Goal: Information Seeking & Learning: Learn about a topic

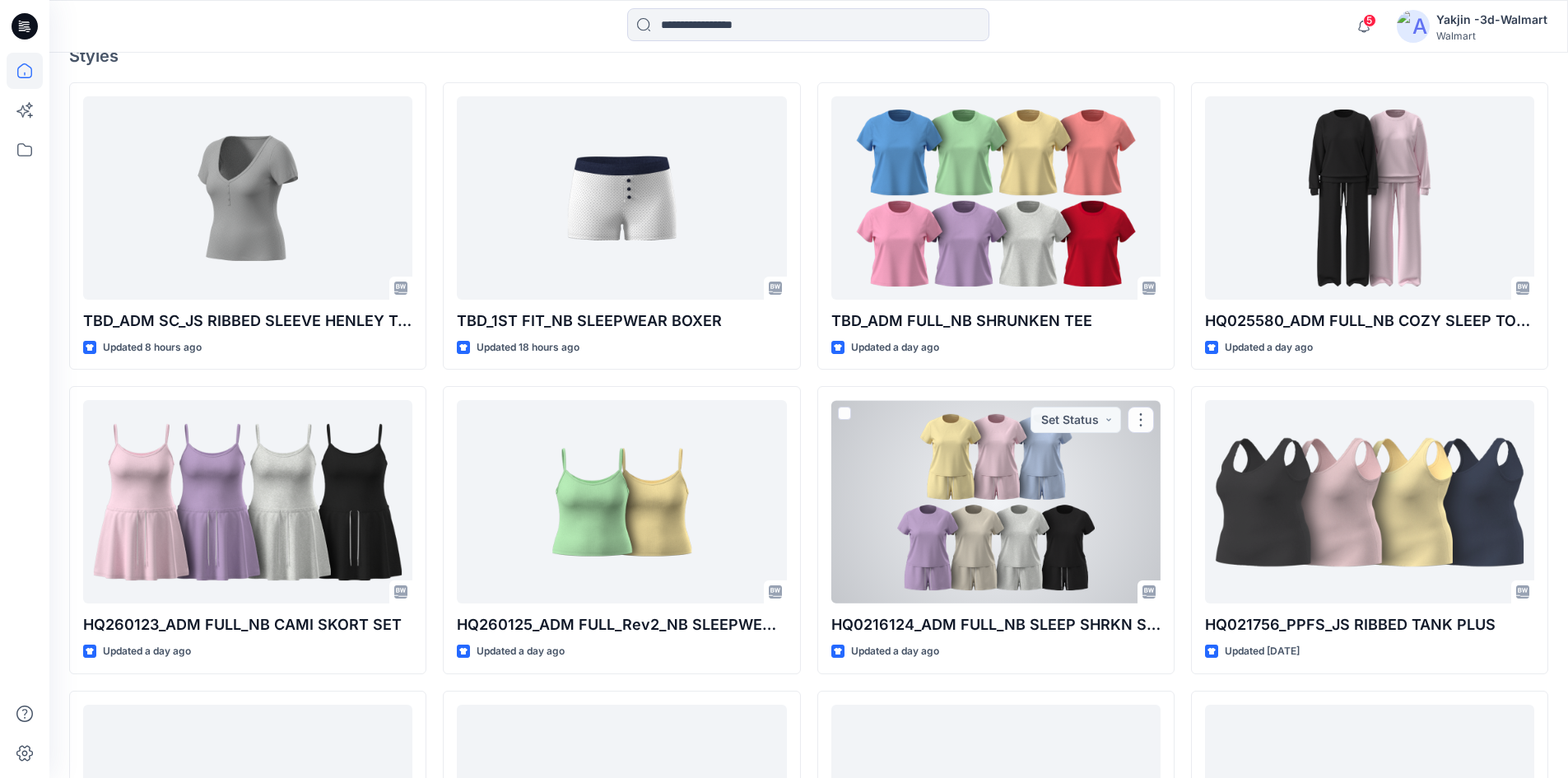
scroll to position [494, 0]
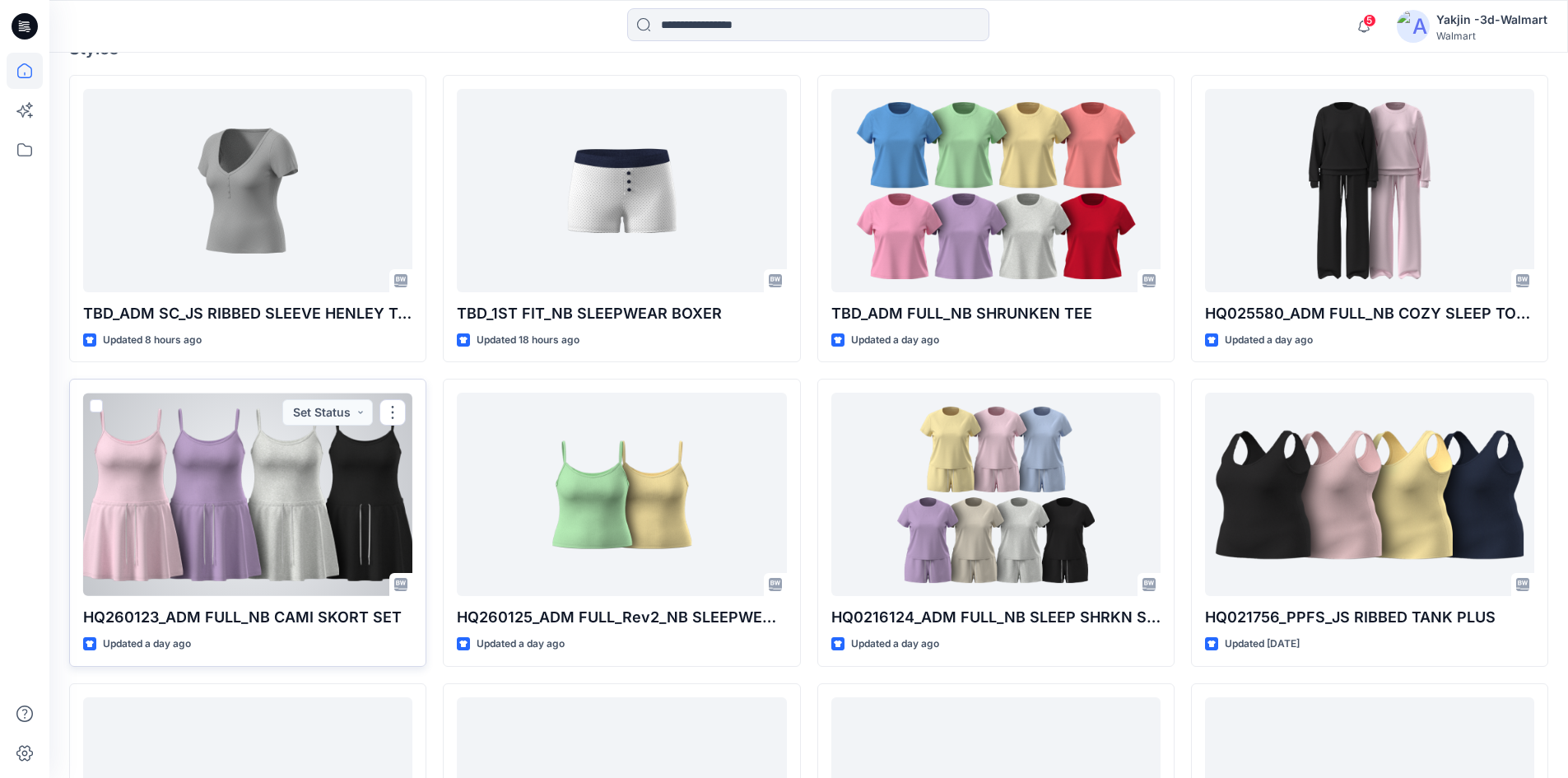
click at [272, 545] on div at bounding box center [248, 494] width 329 height 203
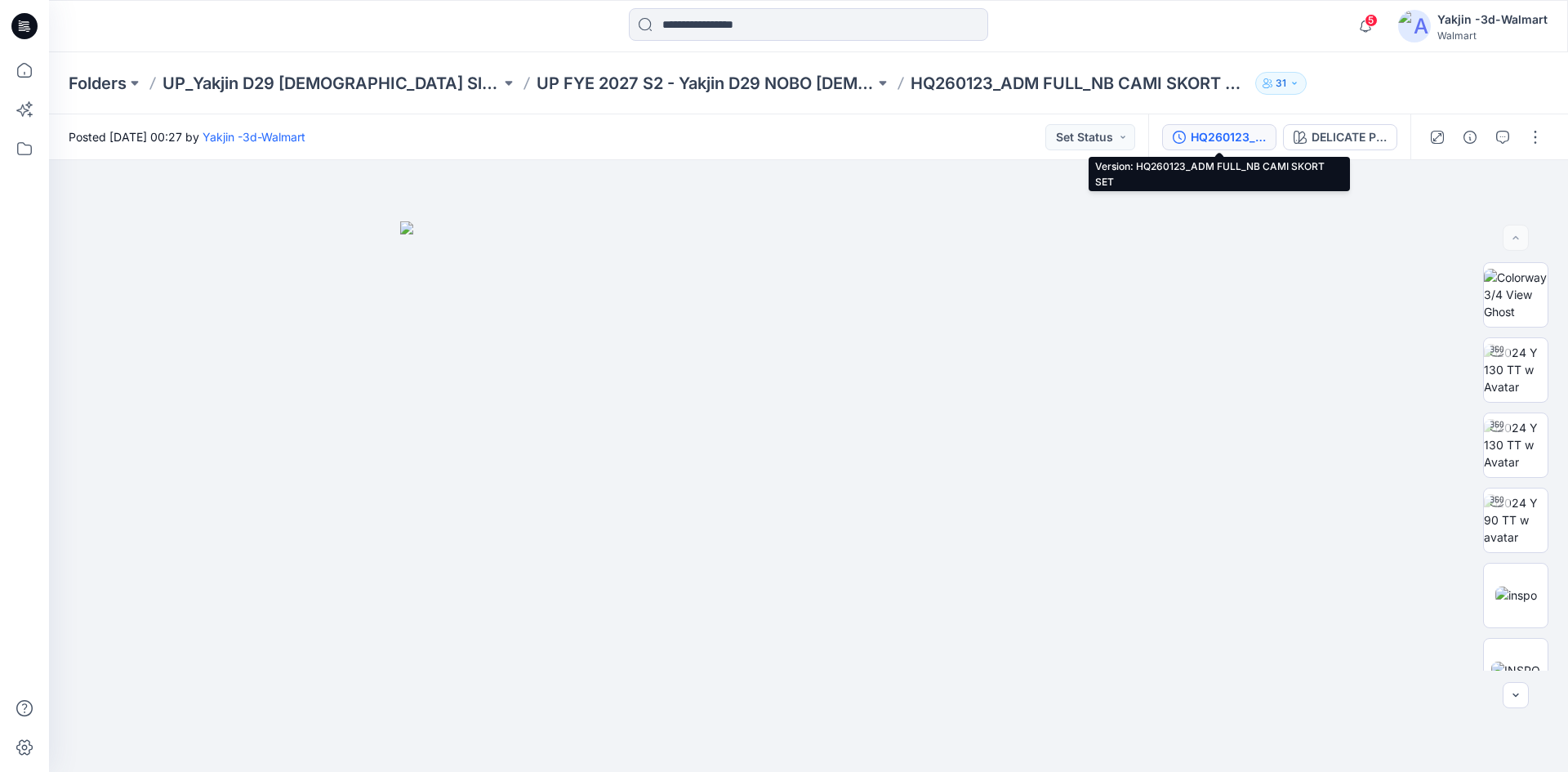
click at [1243, 128] on div "HQ260123_ADM FULL_NB CAMI SKORT SET" at bounding box center [1228, 136] width 75 height 18
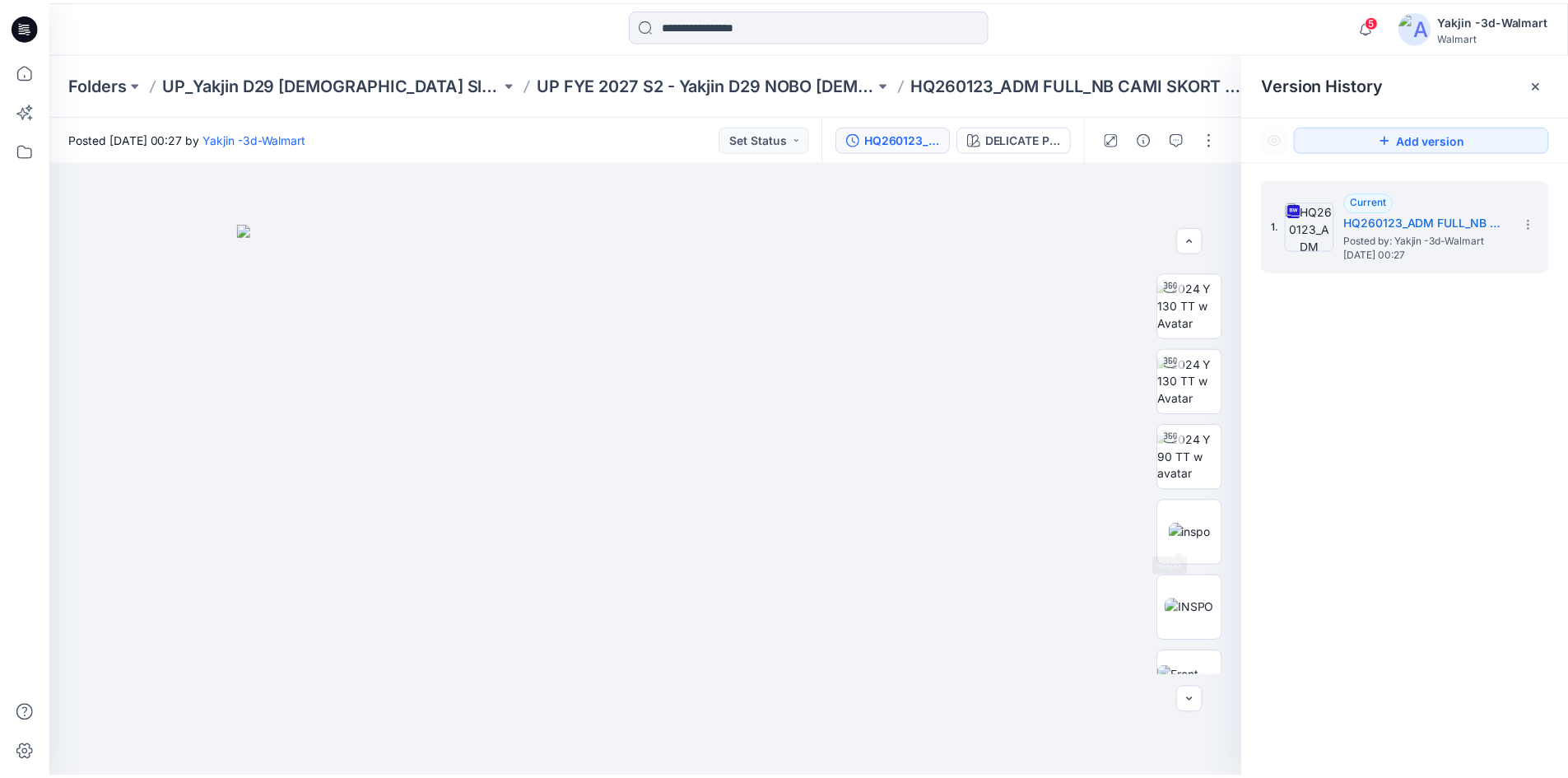
scroll to position [82, 0]
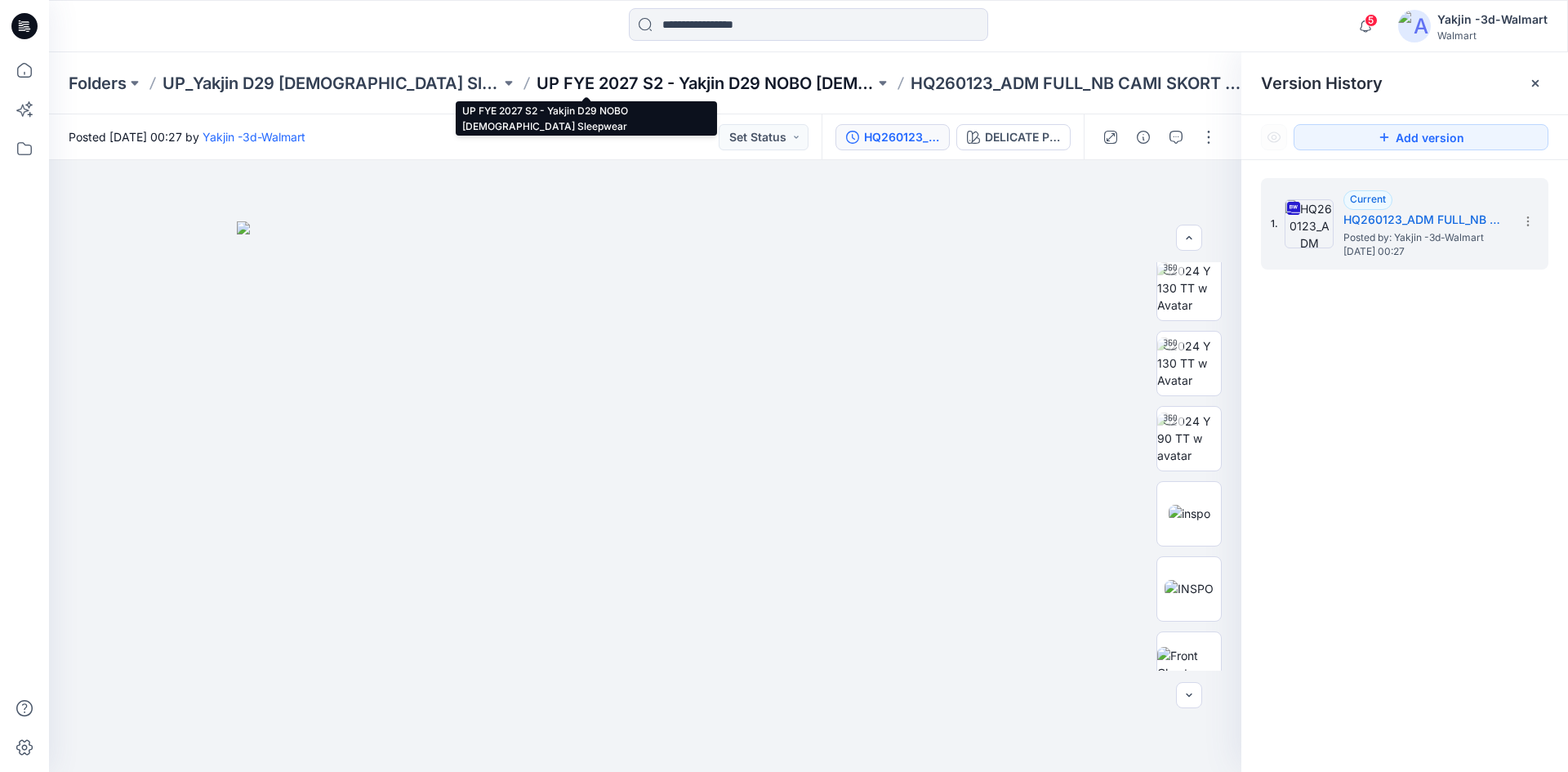
click at [542, 86] on p "UP FYE 2027 S2 - Yakjin D29 NOBO [DEMOGRAPHIC_DATA] Sleepwear" at bounding box center [706, 83] width 338 height 22
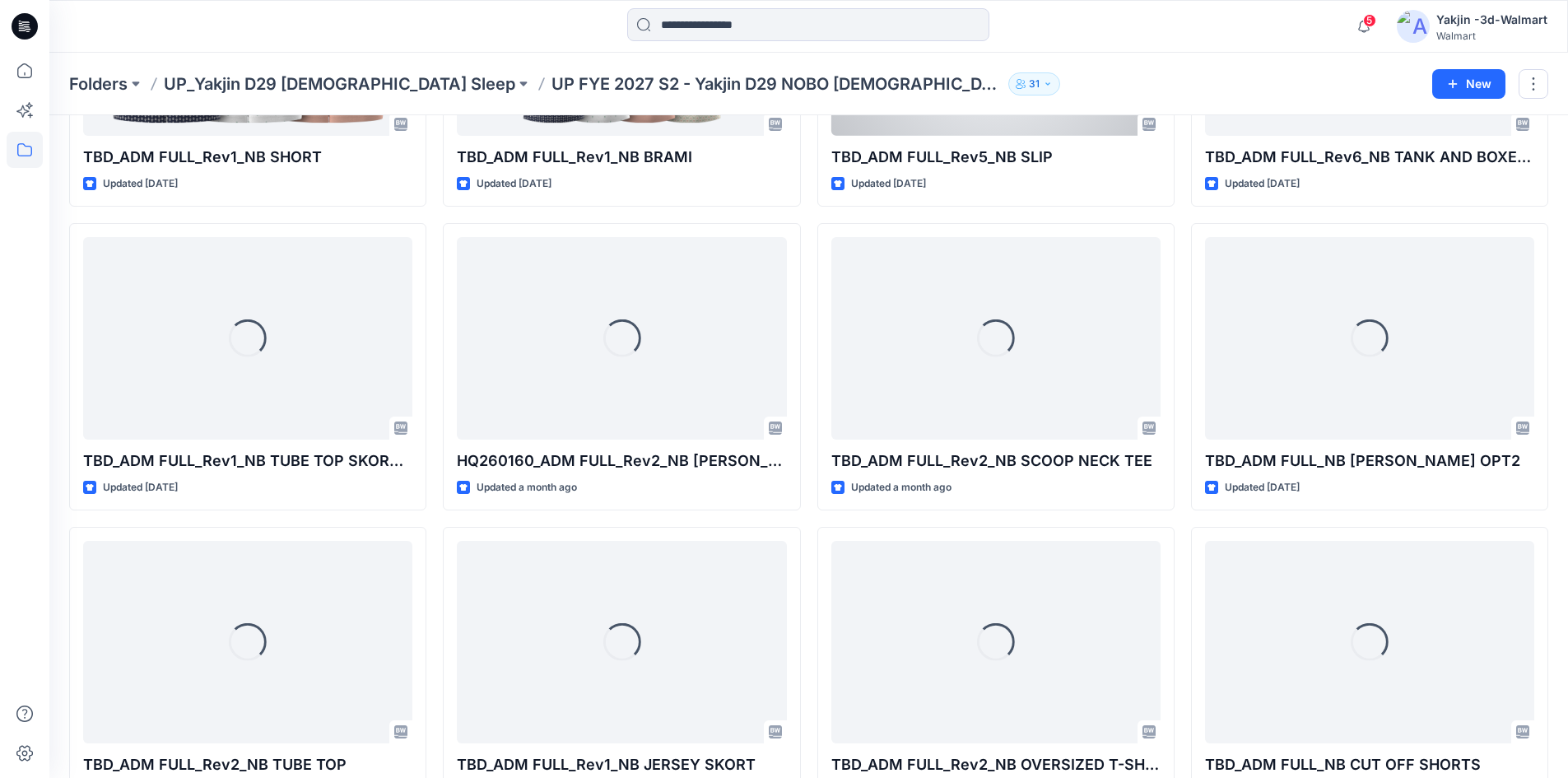
scroll to position [875, 0]
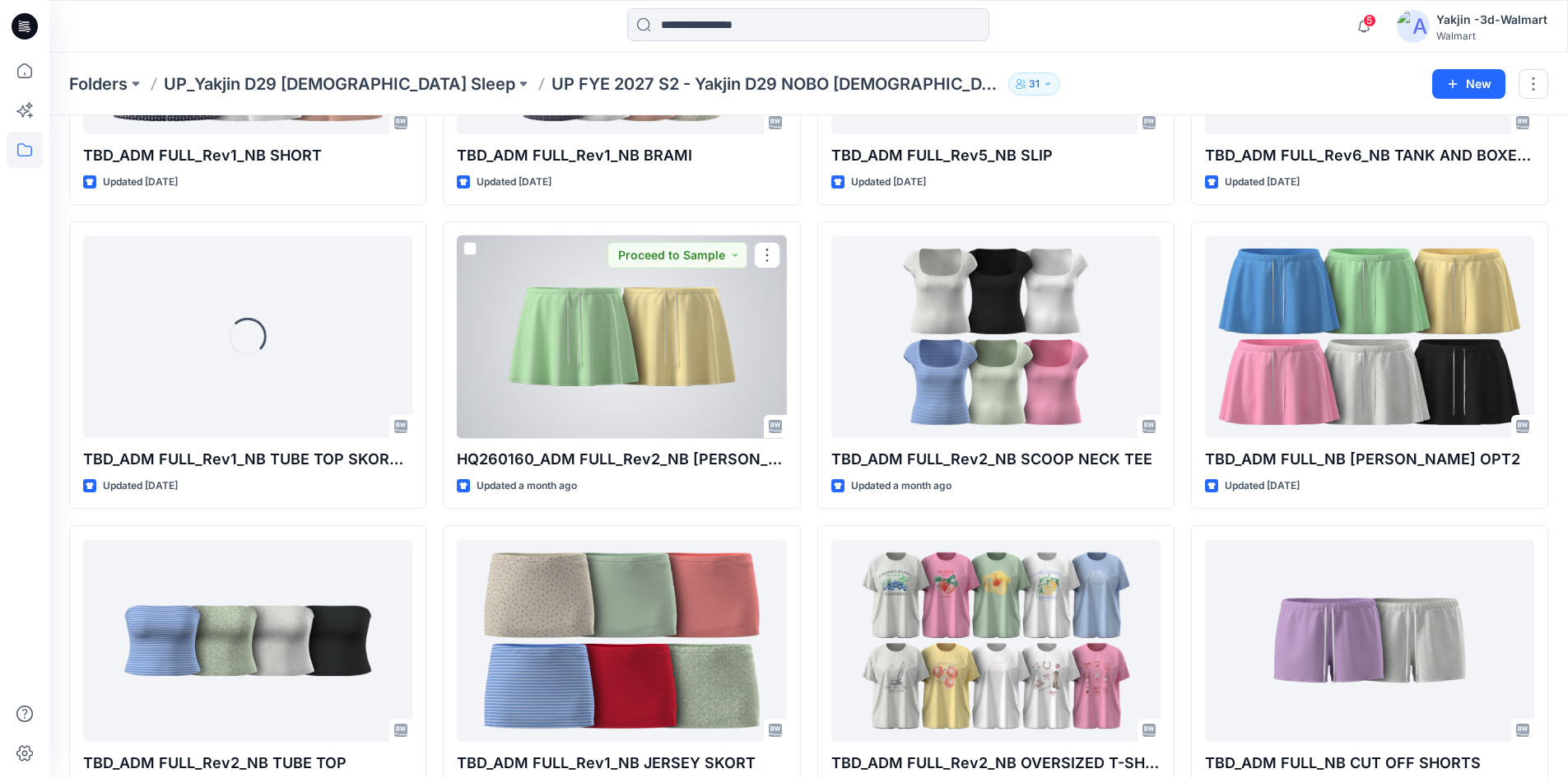
click at [568, 362] on div at bounding box center [621, 337] width 329 height 203
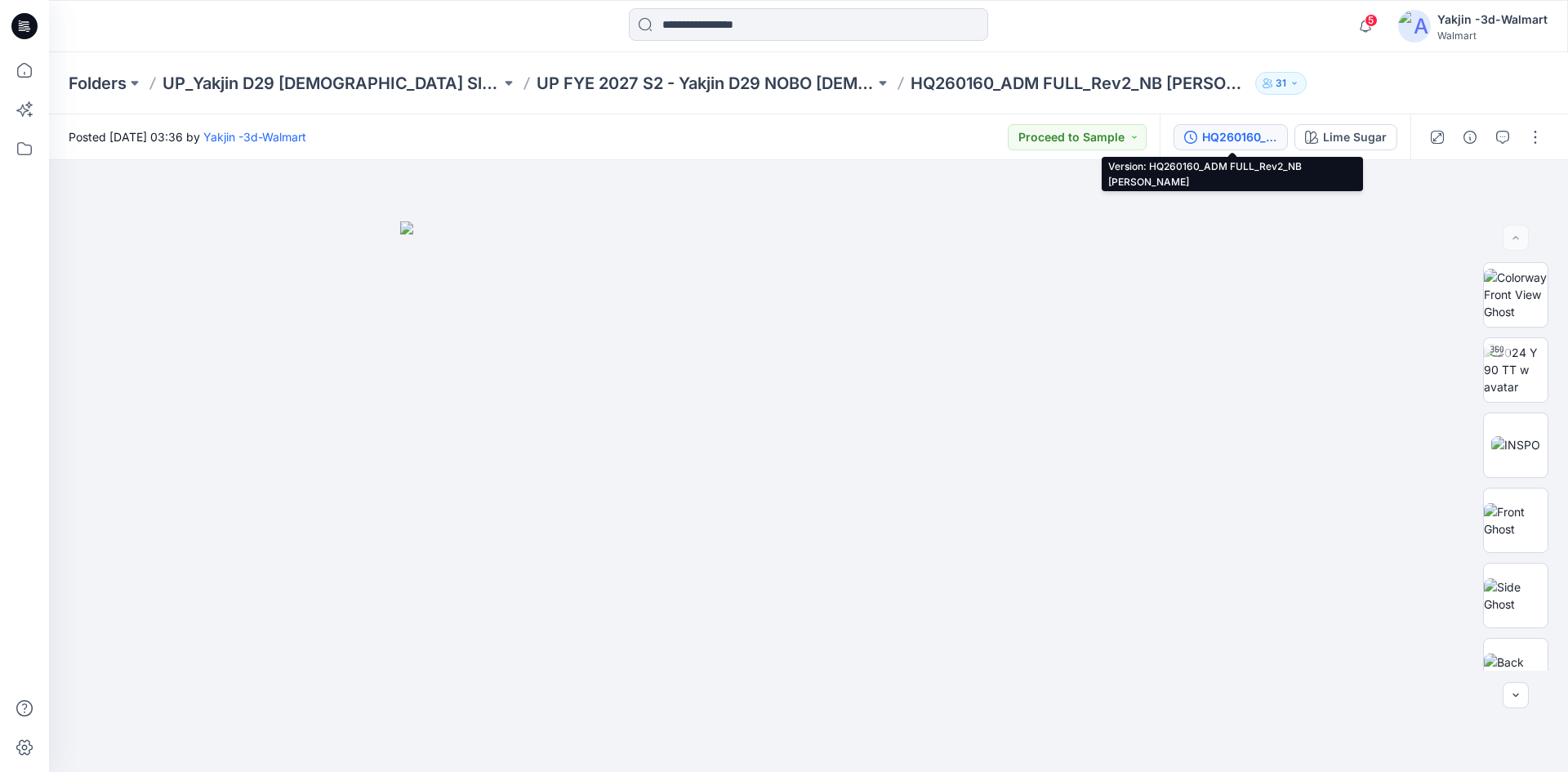
click at [1221, 128] on div "HQ260160_ADM FULL_Rev2_NB [PERSON_NAME]" at bounding box center [1239, 136] width 75 height 18
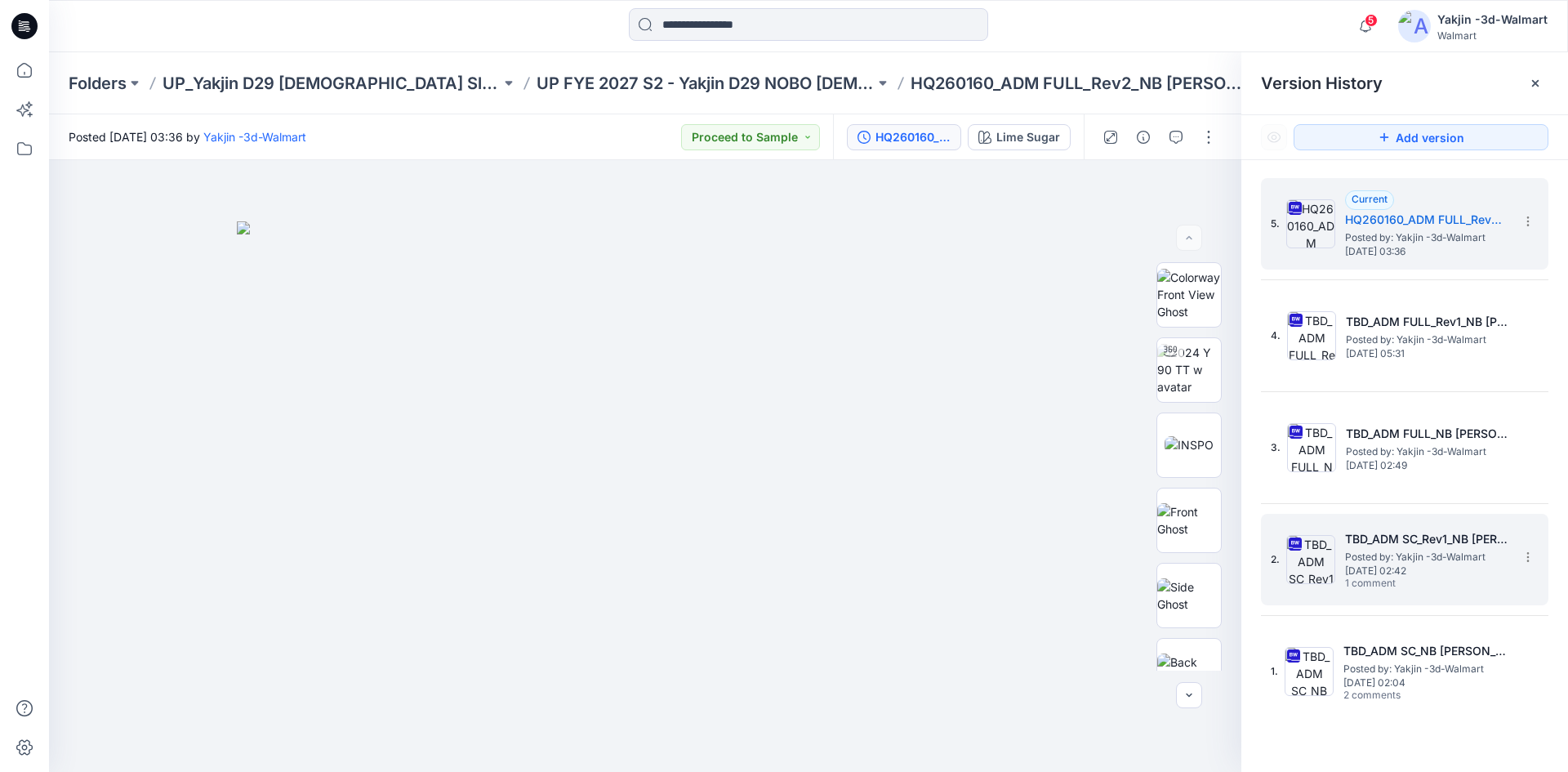
click at [1432, 562] on span "Posted by: Yakjin -3d-Walmart" at bounding box center [1426, 556] width 163 height 16
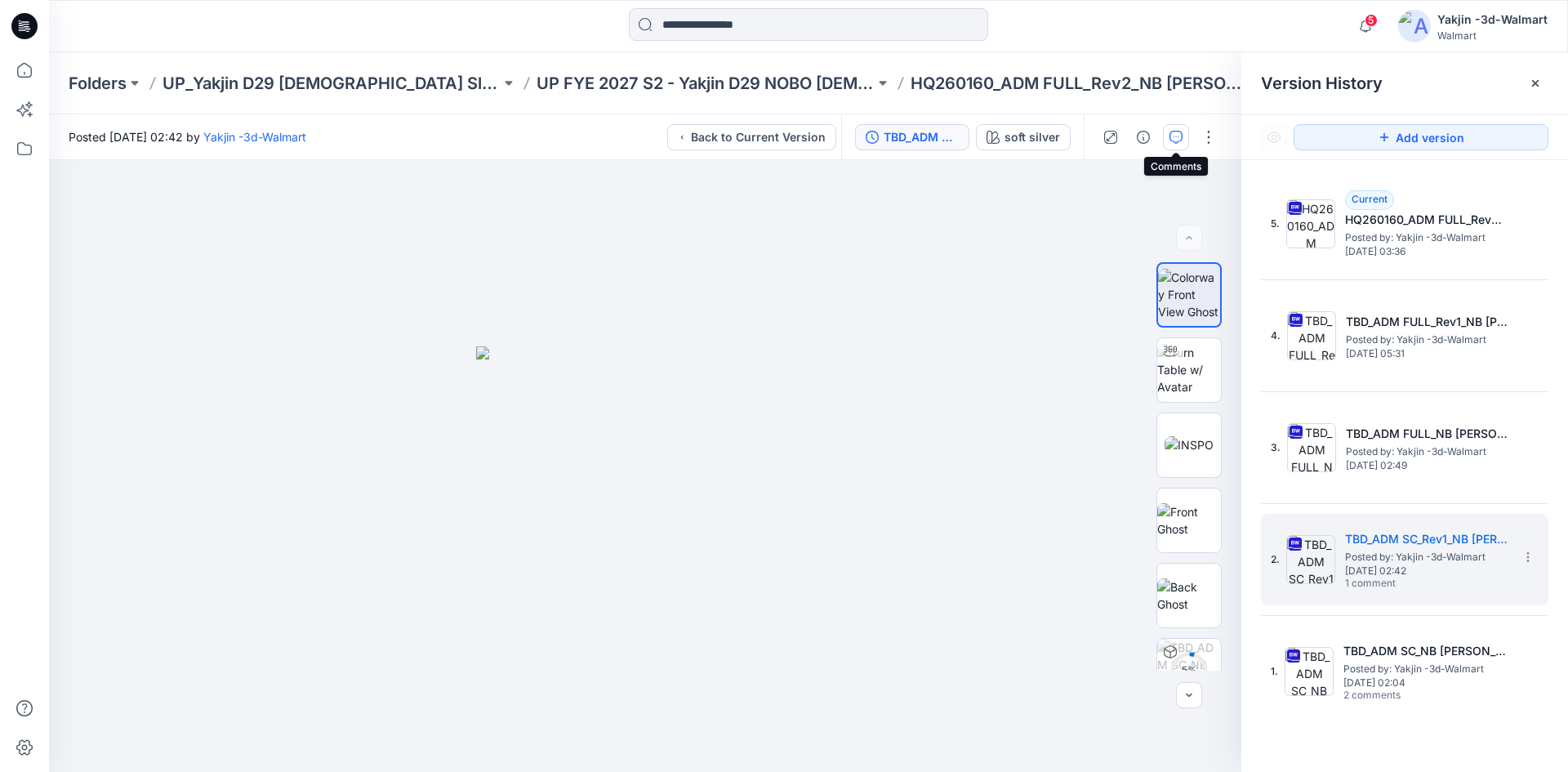
click at [1175, 136] on icon "button" at bounding box center [1176, 137] width 13 height 13
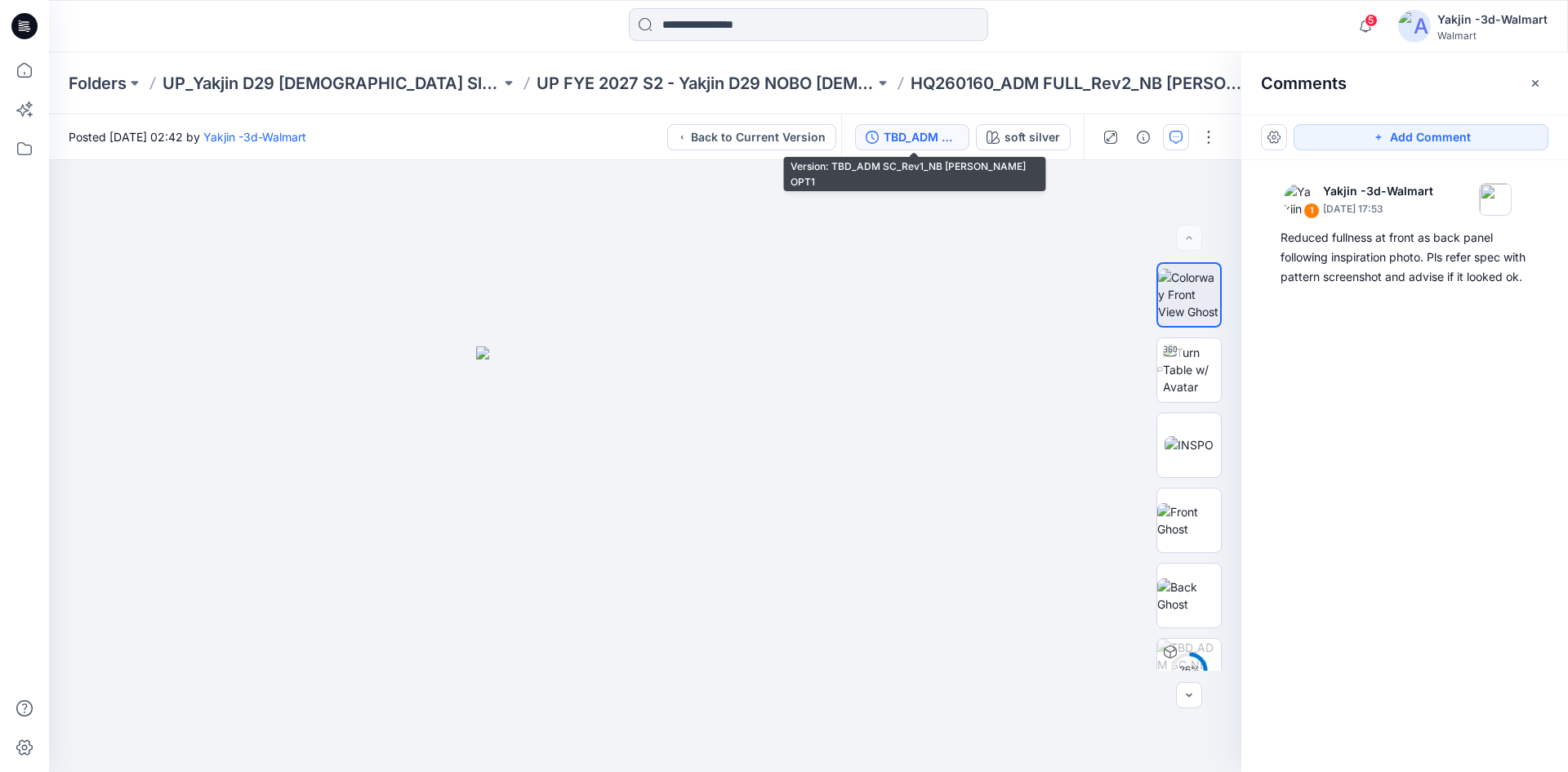
click at [902, 145] on div "TBD_ADM SC_Rev1_NB [PERSON_NAME] OPT1" at bounding box center [921, 136] width 75 height 18
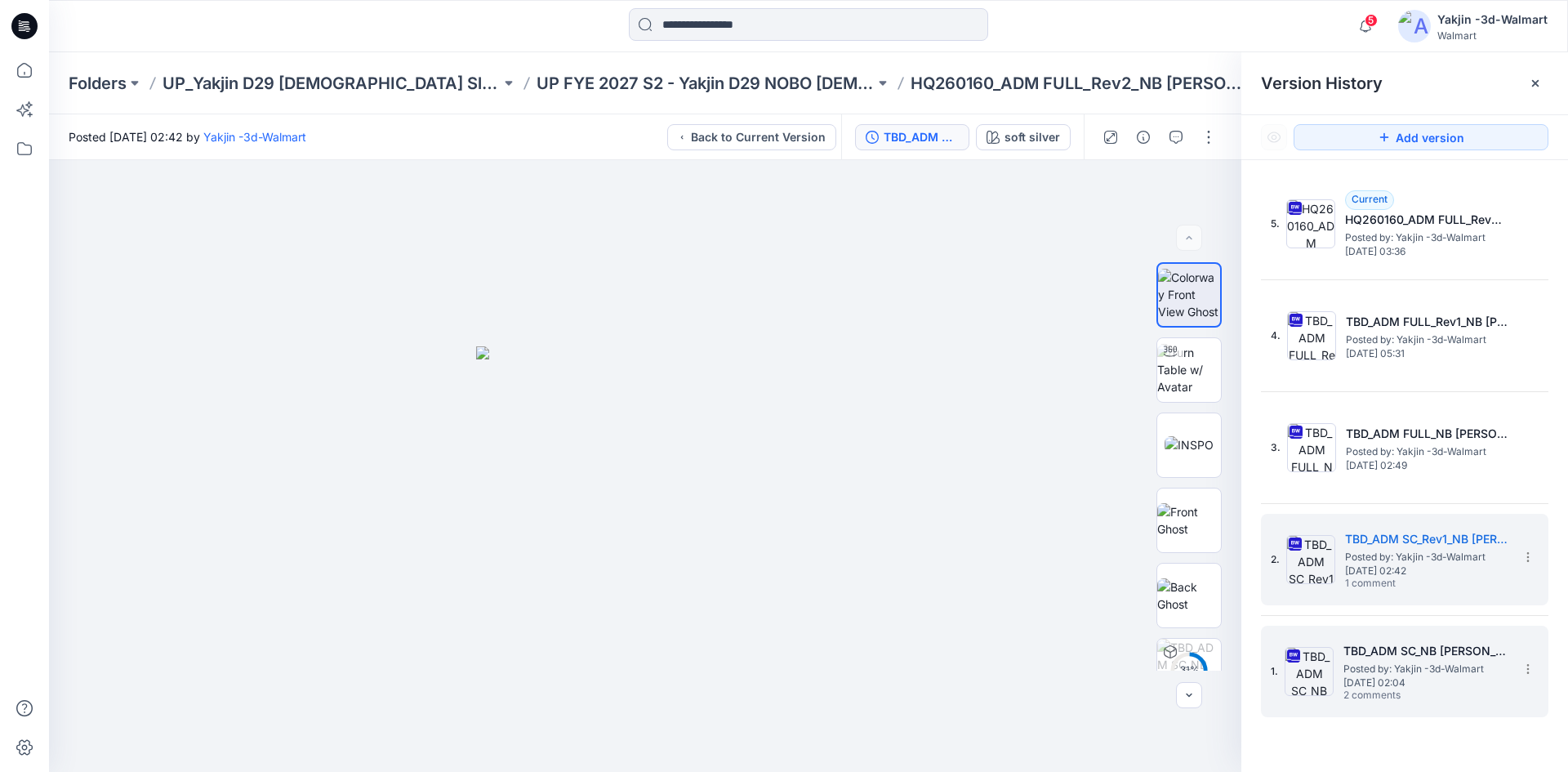
click at [1417, 668] on span "Posted by: Yakjin -3d-Walmart" at bounding box center [1425, 668] width 163 height 16
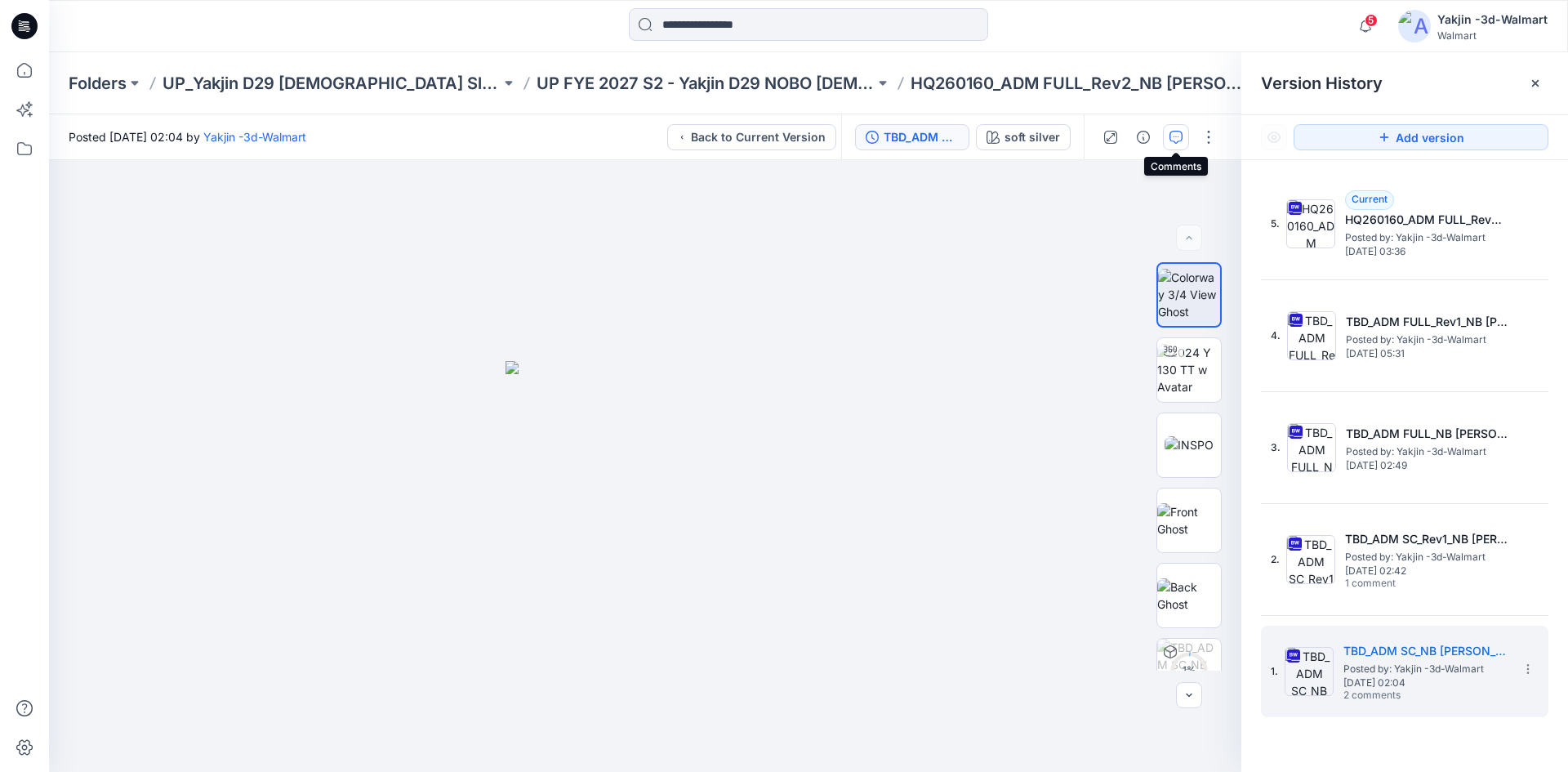
click at [1186, 144] on button "button" at bounding box center [1176, 137] width 26 height 26
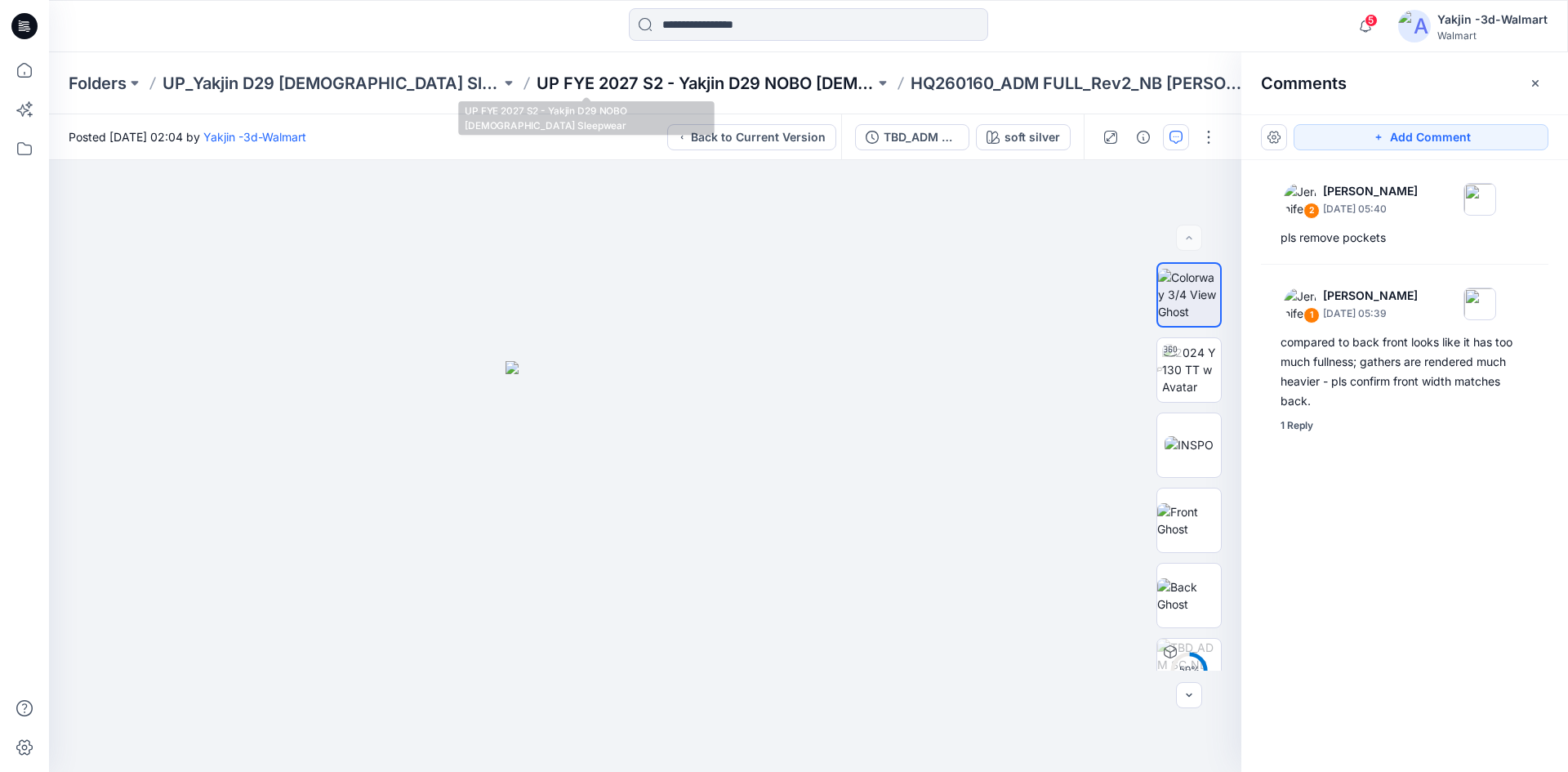
click at [622, 81] on p "UP FYE 2027 S2 - Yakjin D29 NOBO [DEMOGRAPHIC_DATA] Sleepwear" at bounding box center [706, 83] width 338 height 22
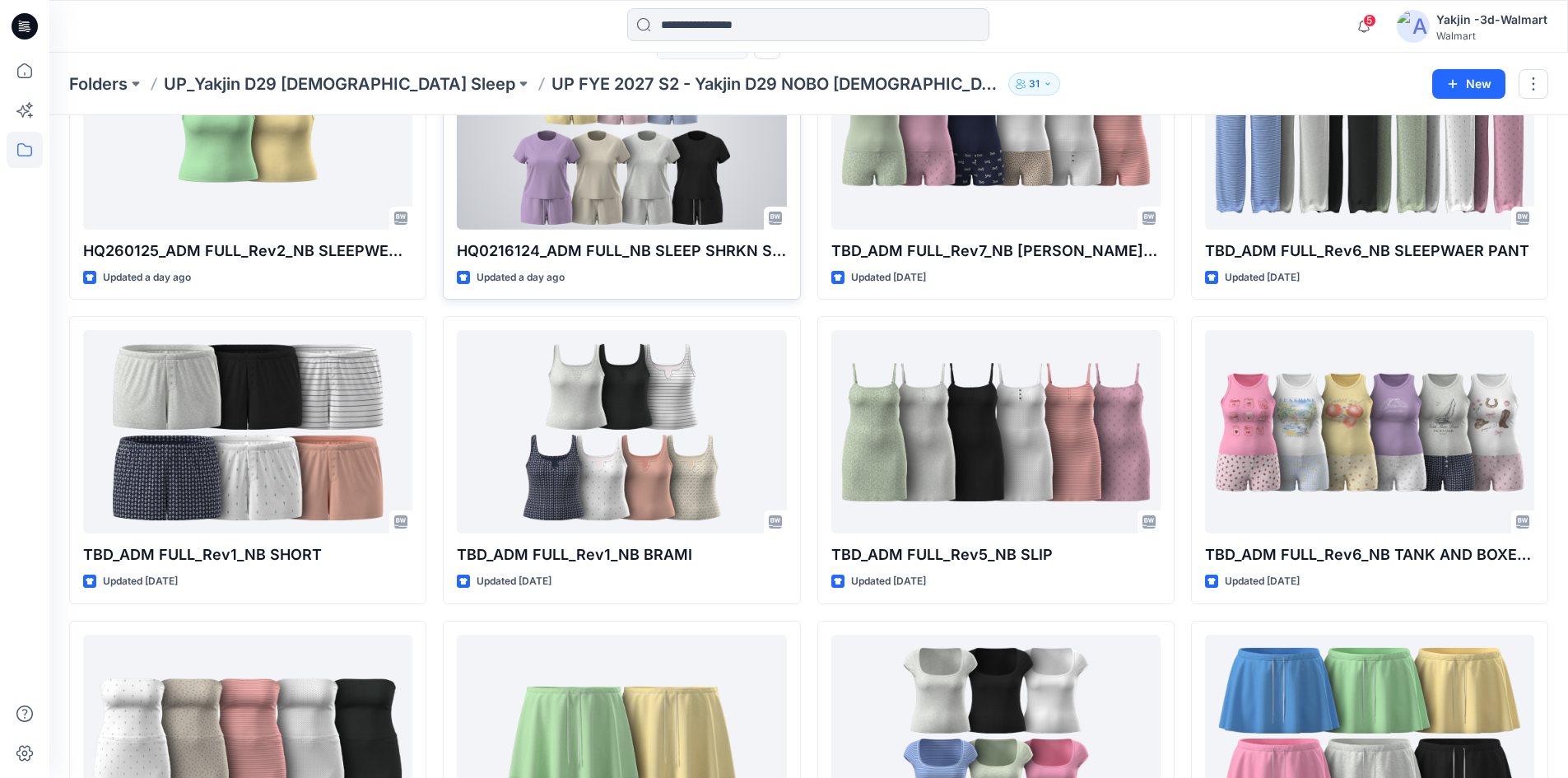
scroll to position [823, 0]
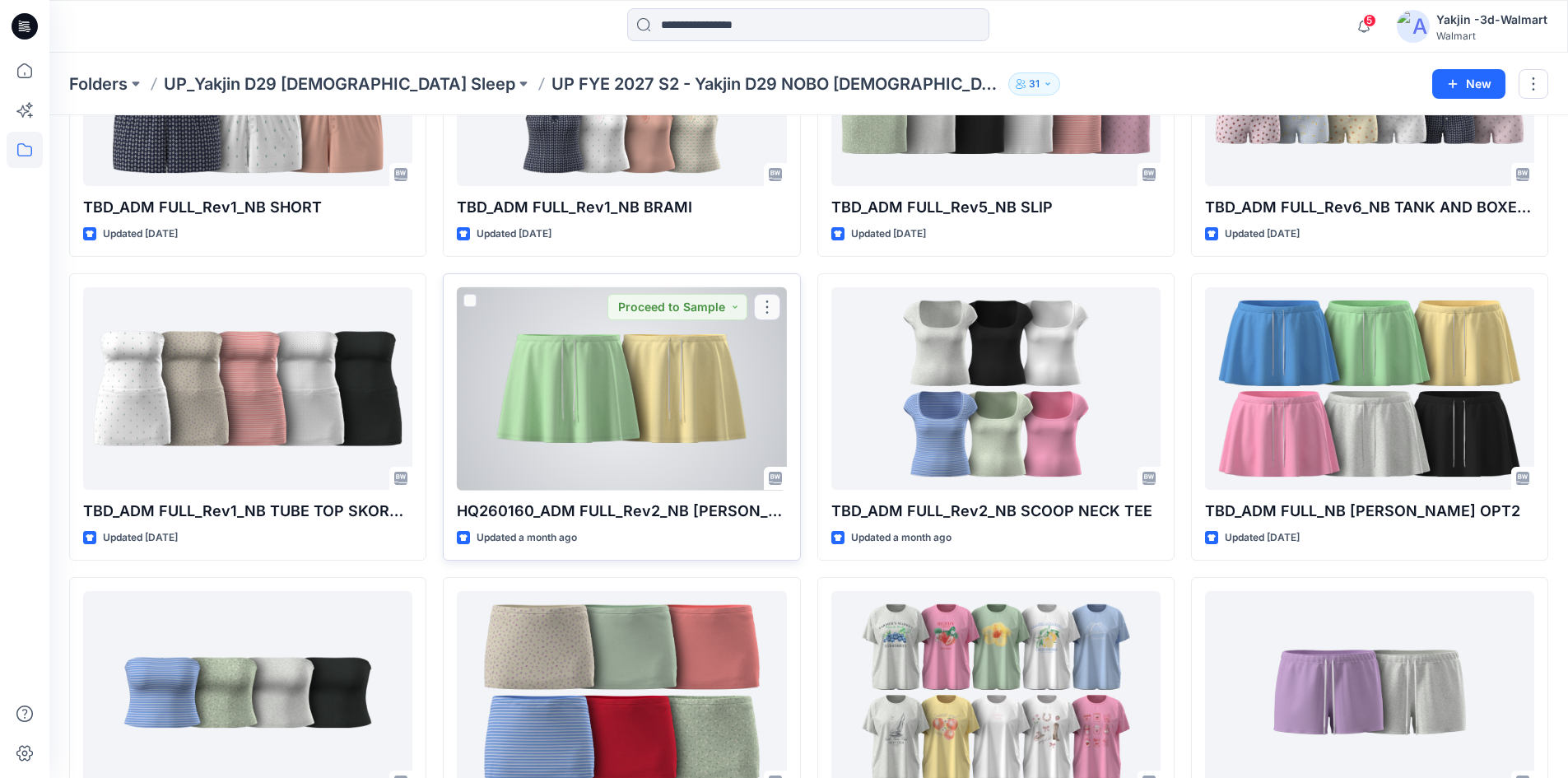
click at [588, 379] on div at bounding box center [621, 389] width 329 height 203
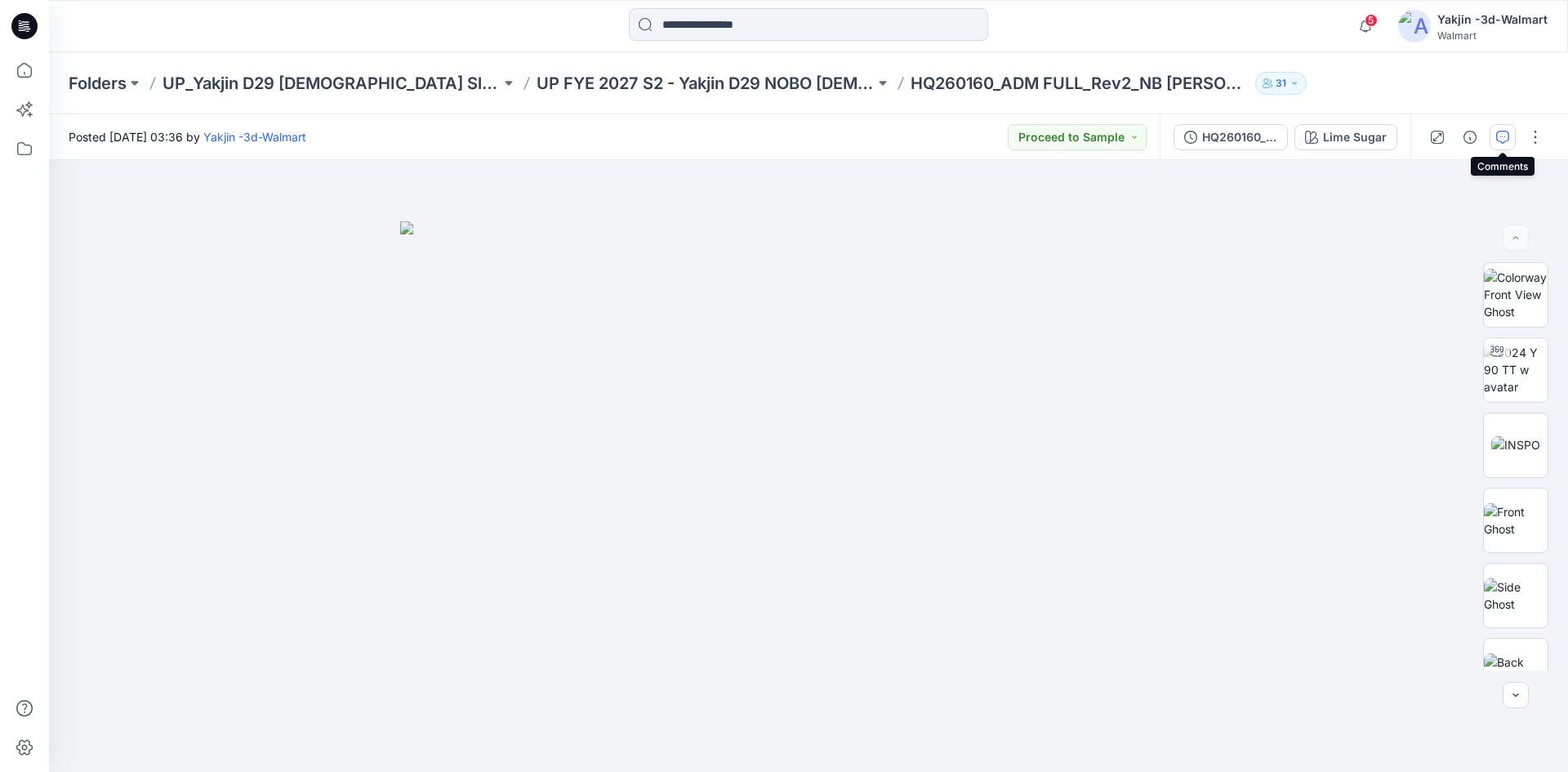
click at [1508, 133] on icon "button" at bounding box center [1503, 137] width 13 height 13
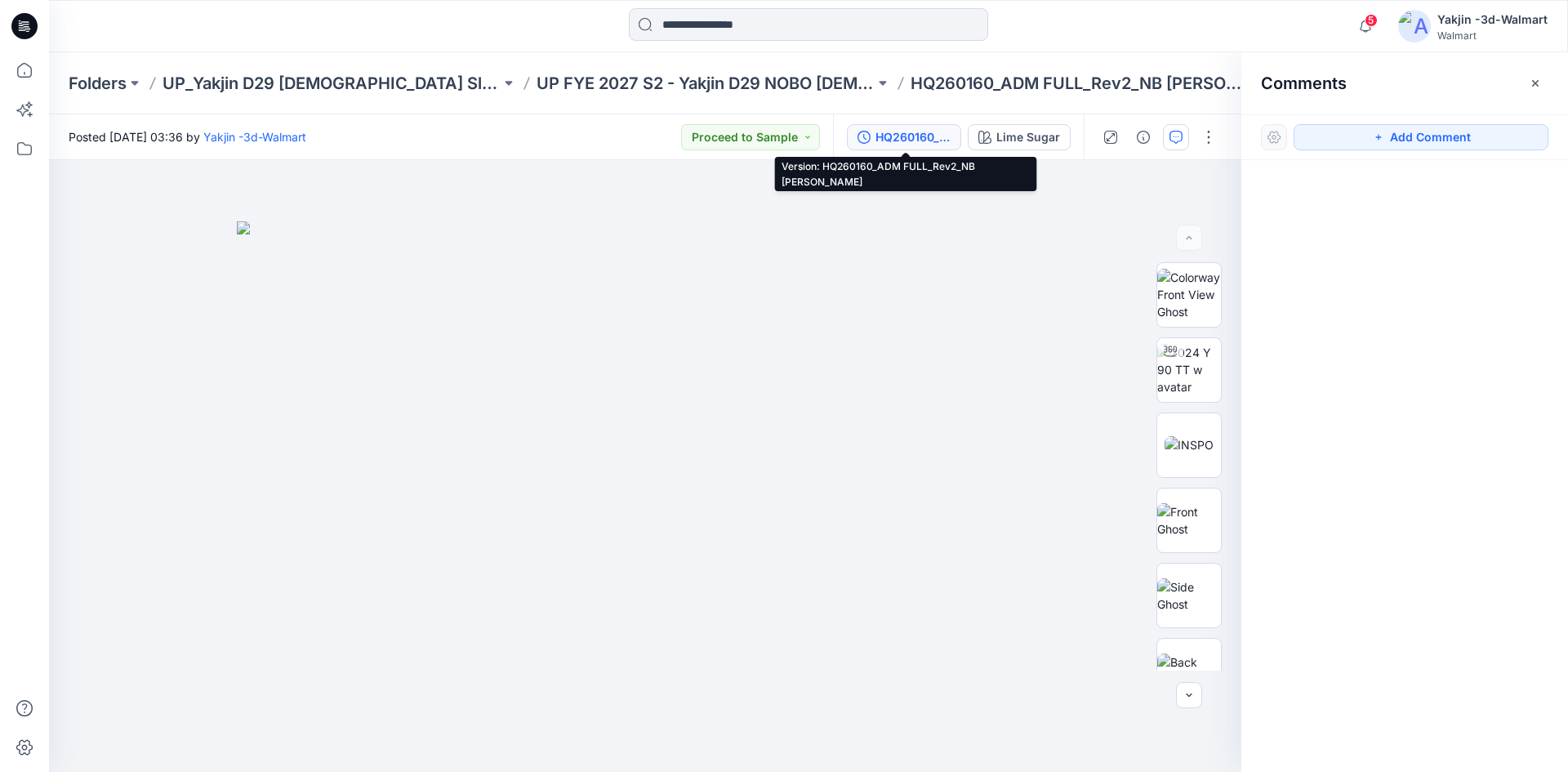
click at [908, 140] on div "HQ260160_ADM FULL_Rev2_NB [PERSON_NAME]" at bounding box center [913, 136] width 75 height 18
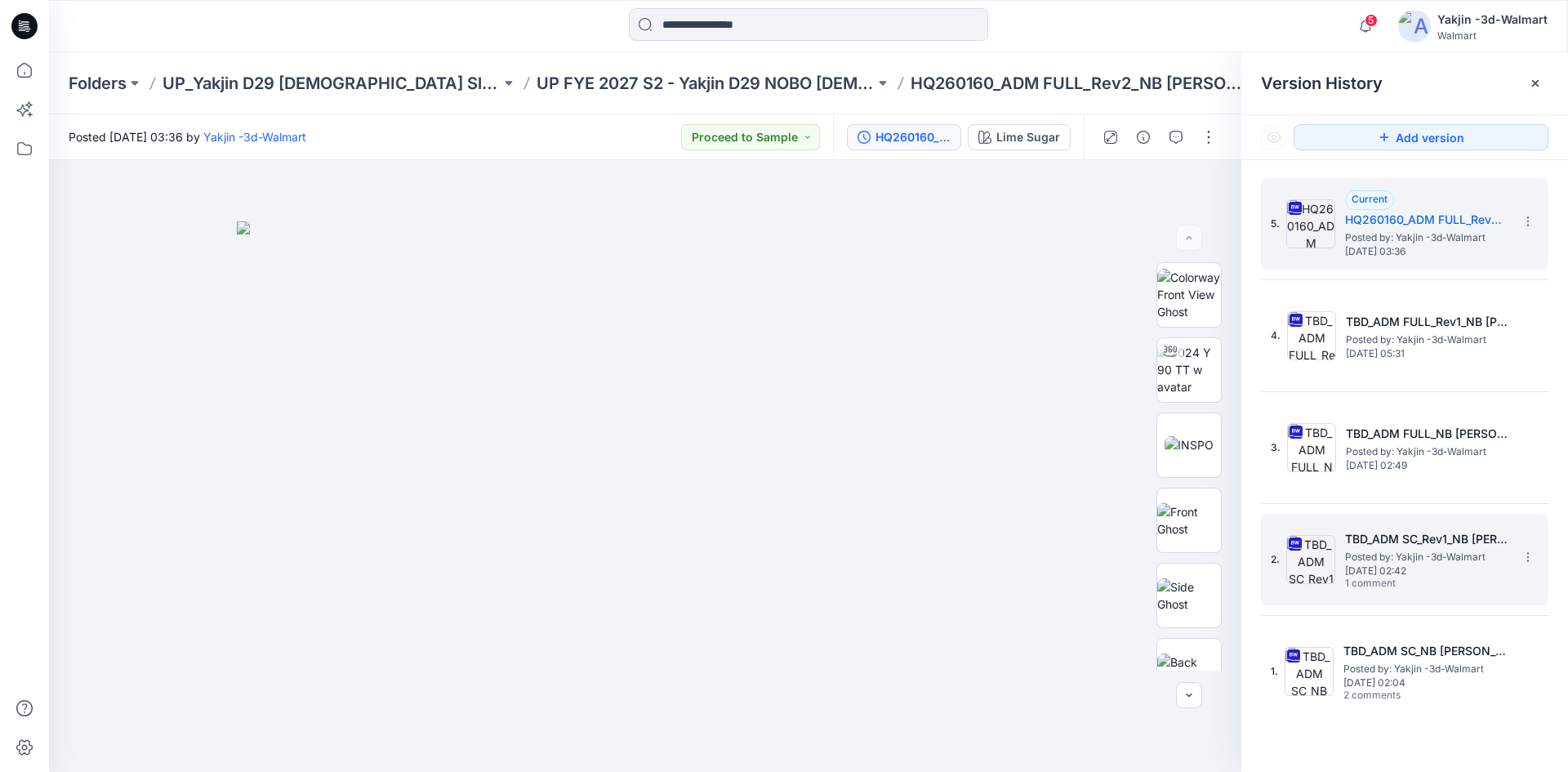
click at [1405, 555] on span "Posted by: Yakjin -3d-Walmart" at bounding box center [1426, 556] width 163 height 16
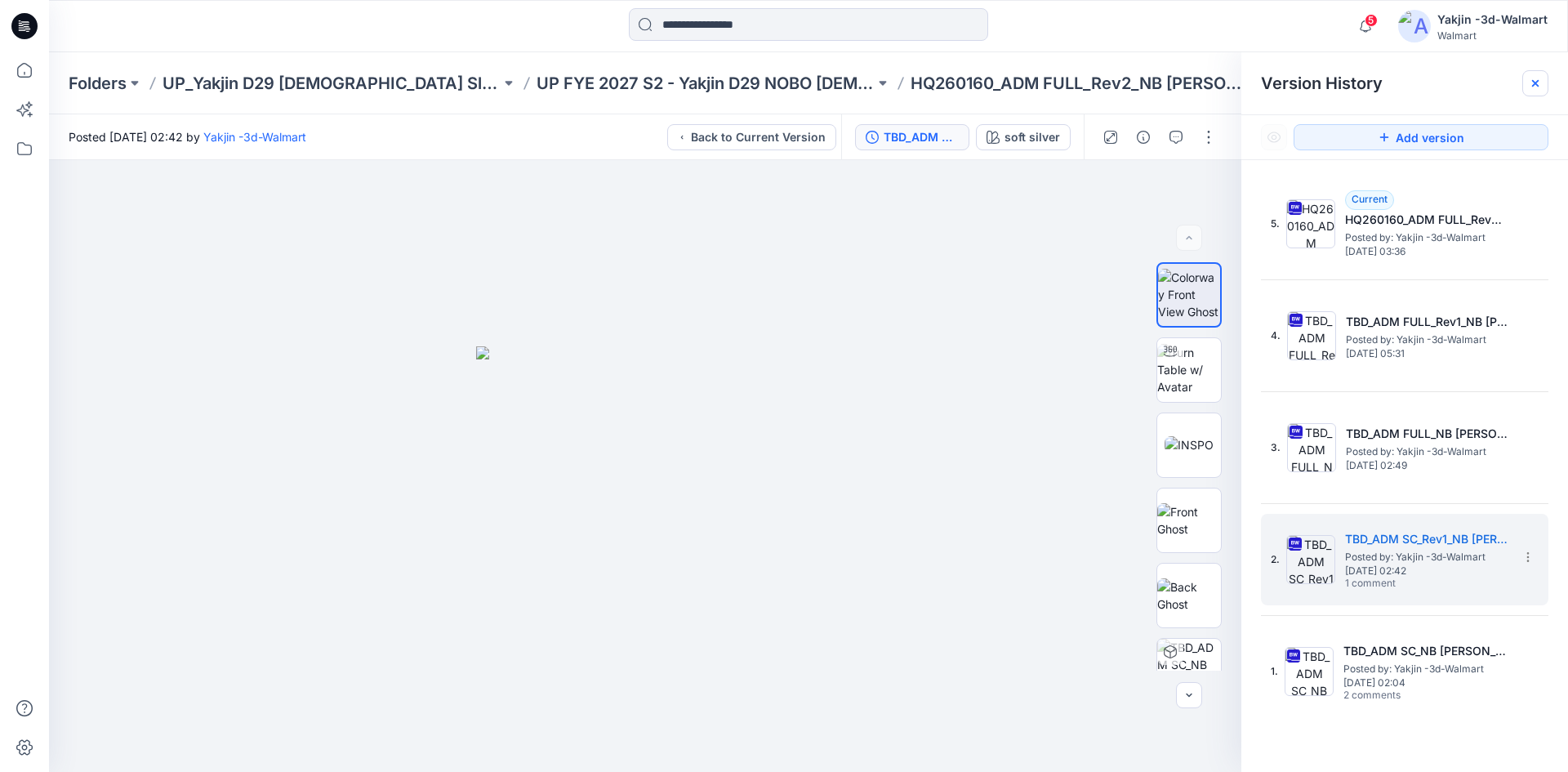
click at [1540, 86] on icon at bounding box center [1535, 83] width 13 height 13
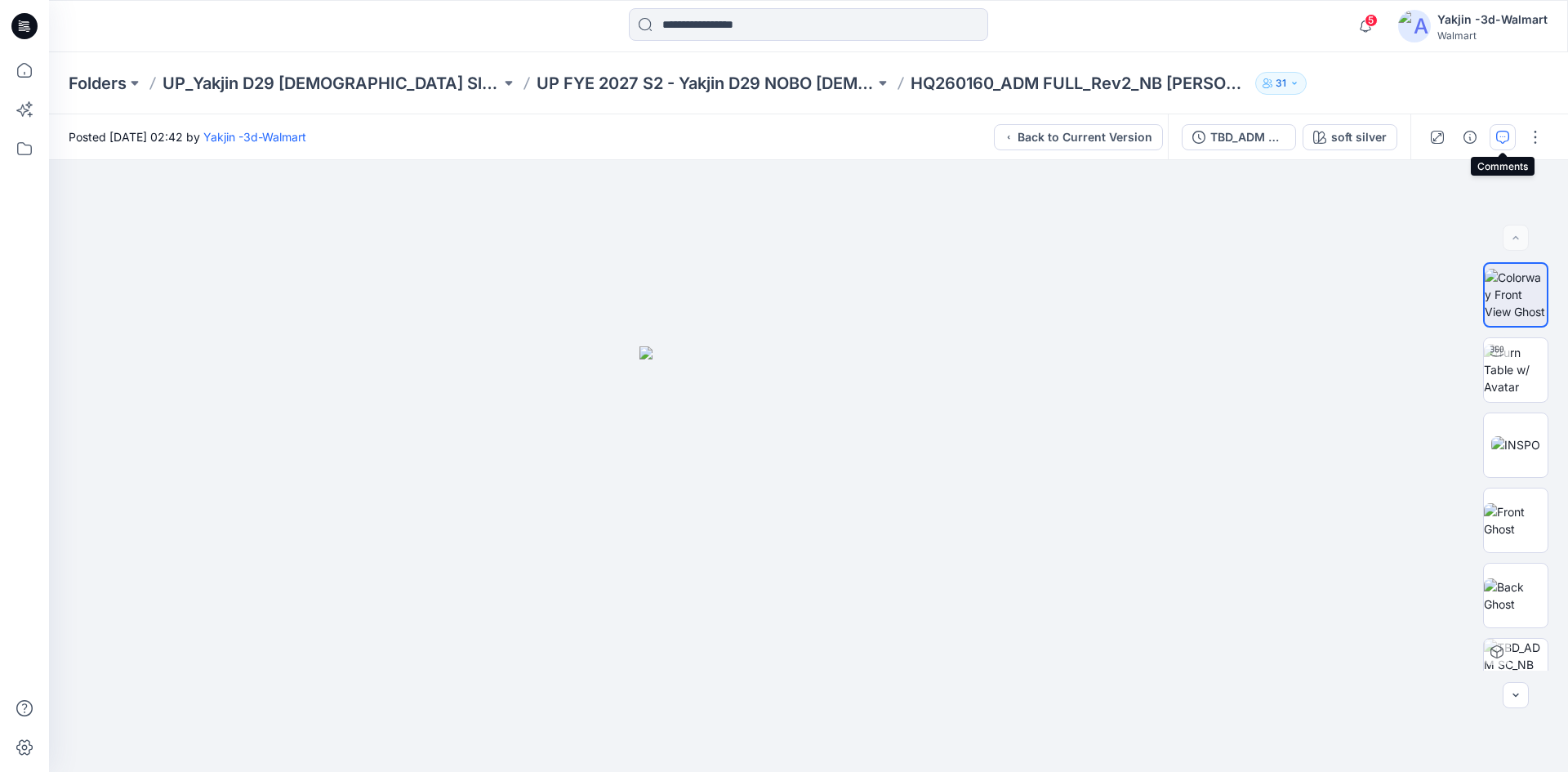
click at [1501, 133] on icon "button" at bounding box center [1503, 137] width 13 height 13
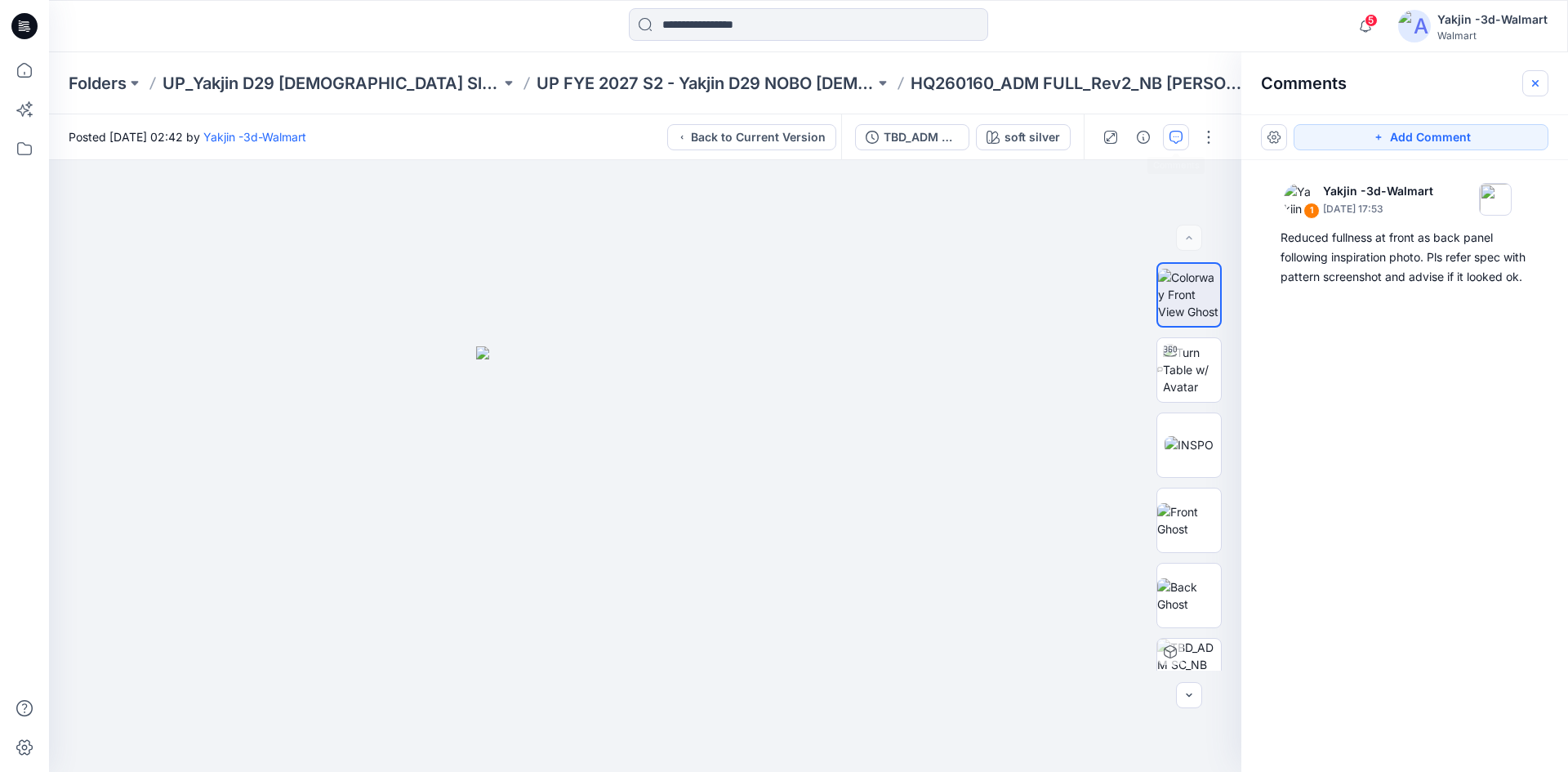
click at [1537, 90] on button "button" at bounding box center [1535, 83] width 26 height 26
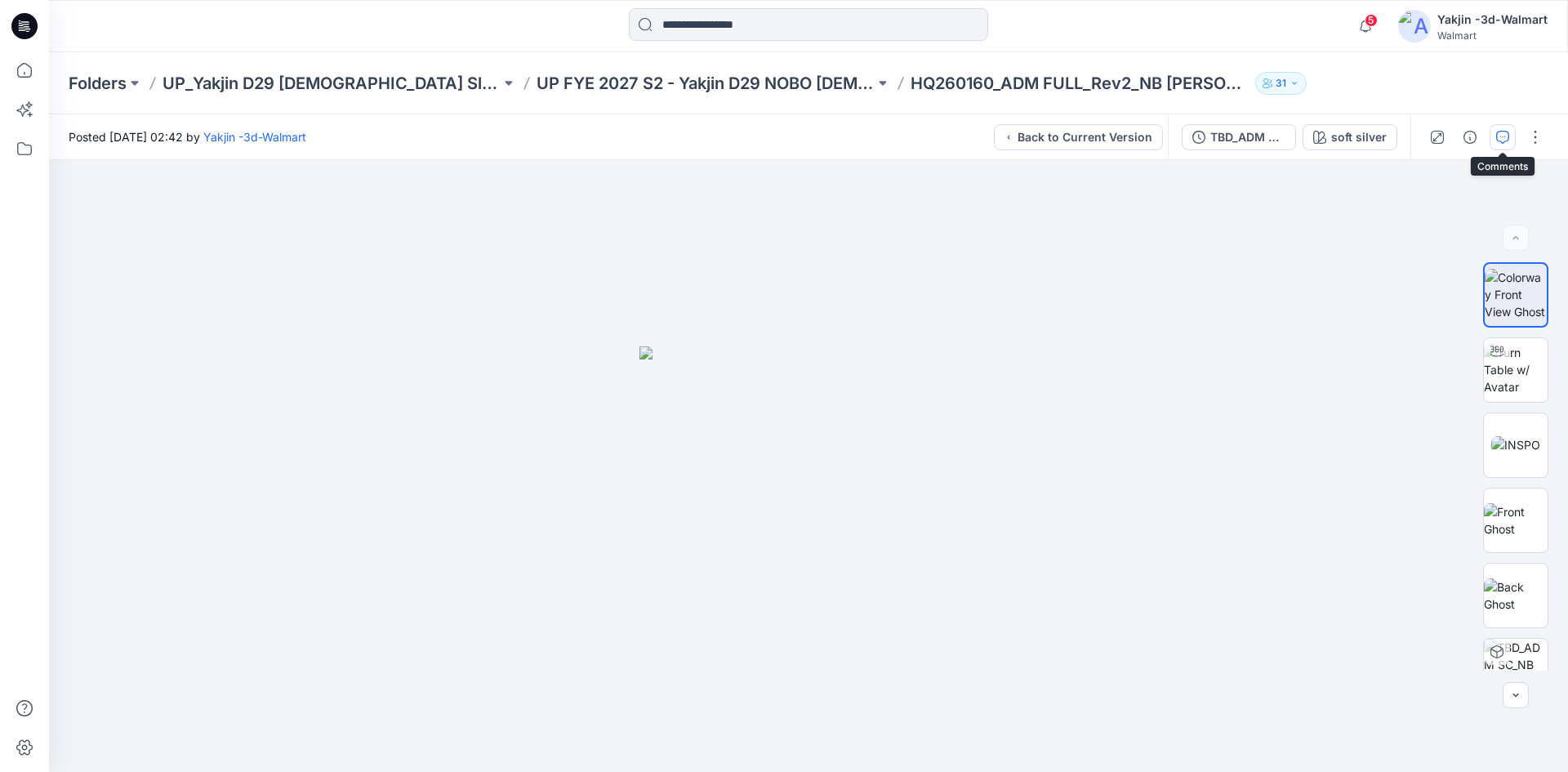
click at [1494, 133] on button "button" at bounding box center [1503, 137] width 26 height 26
